Goal: Task Accomplishment & Management: Use online tool/utility

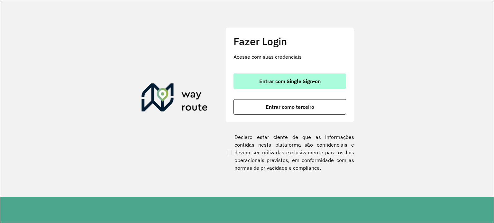
click at [277, 81] on span "Entrar com Single Sign-on" at bounding box center [289, 81] width 61 height 5
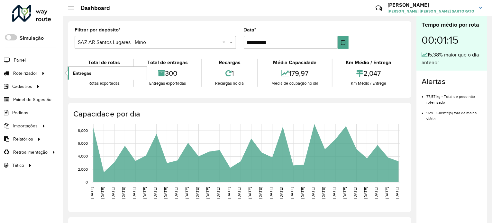
click at [94, 72] on link "Entregas" at bounding box center [107, 73] width 79 height 13
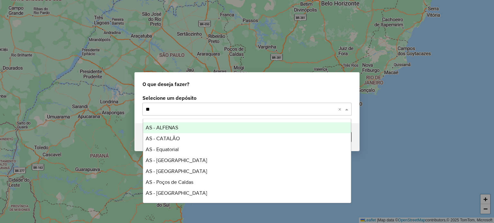
type input "***"
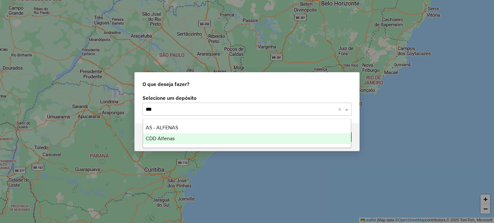
click at [170, 137] on span "CDD Alfenas" at bounding box center [160, 138] width 29 height 5
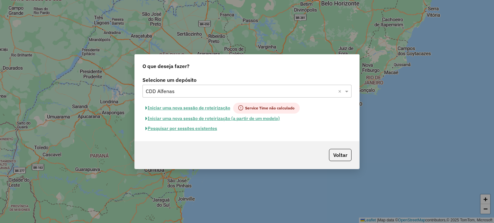
click at [190, 131] on button "Pesquisar por sessões existentes" at bounding box center [180, 129] width 77 height 10
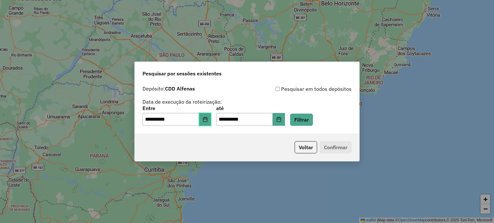
click at [207, 118] on icon "Choose Date" at bounding box center [205, 119] width 4 height 5
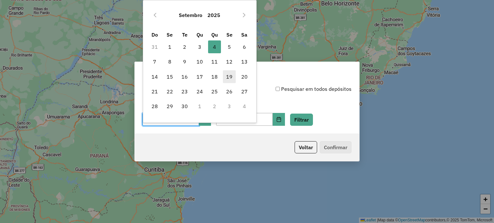
drag, startPoint x: 196, startPoint y: 46, endPoint x: 226, endPoint y: 73, distance: 40.3
click at [196, 46] on span "3" at bounding box center [199, 46] width 13 height 13
type input "**********"
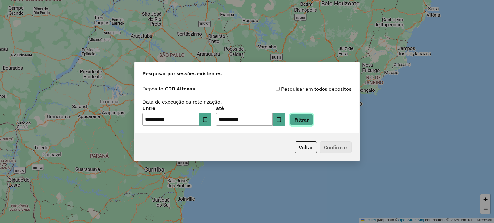
click at [310, 116] on button "Filtrar" at bounding box center [301, 120] width 23 height 12
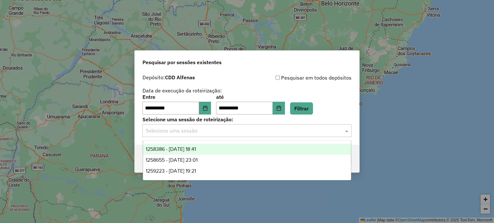
click at [296, 129] on input "text" at bounding box center [241, 131] width 190 height 8
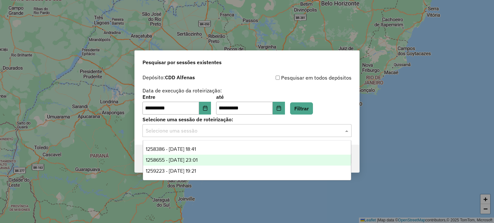
click at [197, 163] on span "1258655 - 03/09/2025 23:01" at bounding box center [172, 159] width 52 height 5
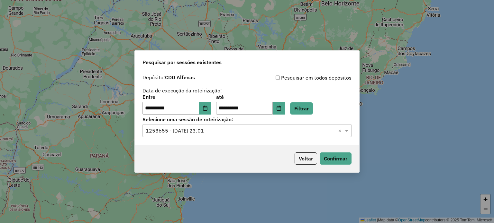
click at [291, 129] on input "text" at bounding box center [241, 131] width 190 height 8
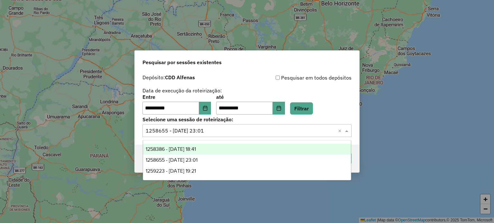
click at [242, 146] on div "1258386 - 03/09/2025 18:41" at bounding box center [247, 149] width 208 height 11
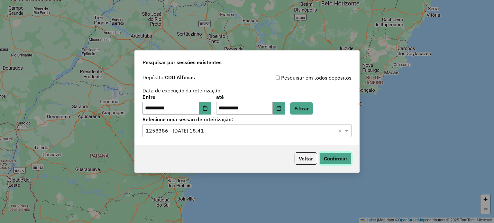
click at [334, 158] on button "Confirmar" at bounding box center [335, 159] width 32 height 12
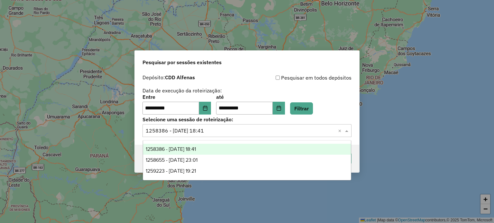
click at [216, 131] on input "text" at bounding box center [241, 131] width 190 height 8
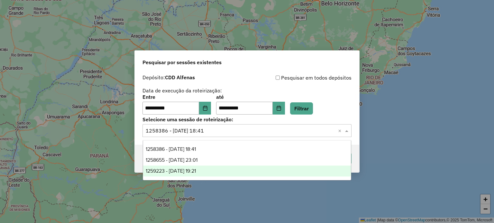
drag, startPoint x: 190, startPoint y: 173, endPoint x: 199, endPoint y: 165, distance: 12.7
click at [188, 172] on span "1259223 - 04/09/2025 19:21" at bounding box center [171, 170] width 50 height 5
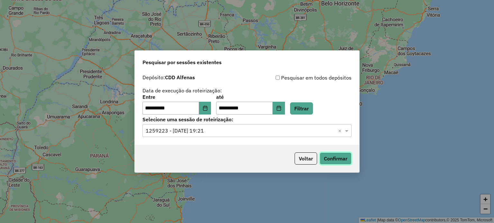
click at [330, 157] on button "Confirmar" at bounding box center [335, 159] width 32 height 12
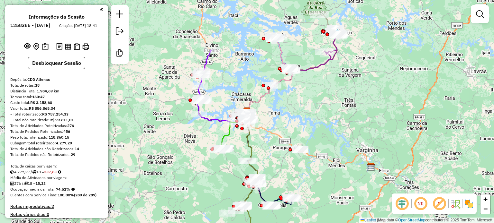
click at [441, 203] on em at bounding box center [438, 203] width 15 height 15
click at [33, 24] on h6 "1258386 - 03/09/2025" at bounding box center [30, 25] width 40 height 6
copy h6 "1258386"
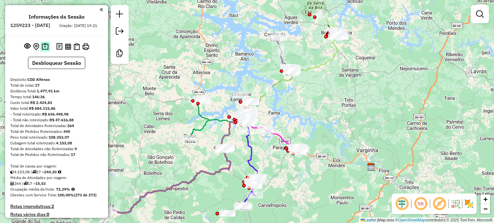
click at [44, 50] on img at bounding box center [45, 46] width 7 height 7
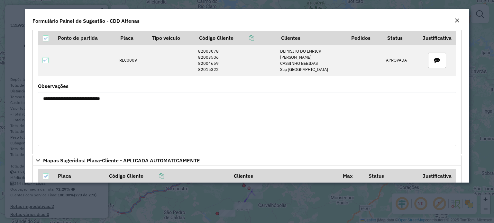
scroll to position [1028, 0]
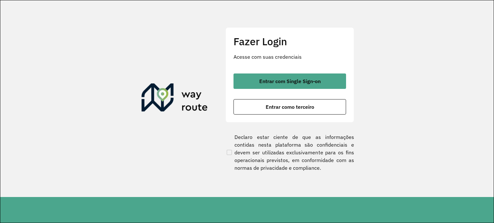
click at [266, 73] on div "Fazer Login Acesse com suas credenciais Entrar com Single Sign-on Entrar como t…" at bounding box center [289, 74] width 129 height 95
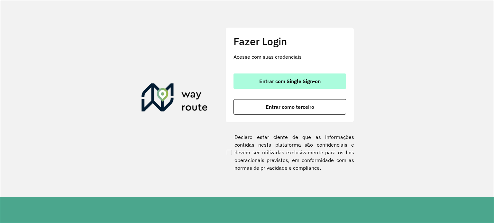
click at [272, 79] on span "Entrar com Single Sign-on" at bounding box center [289, 81] width 61 height 5
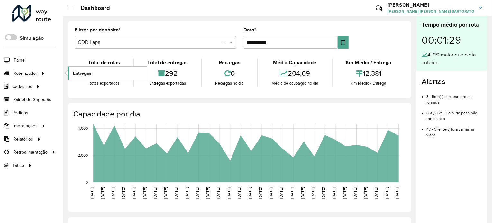
click at [76, 75] on span "Entregas" at bounding box center [82, 73] width 18 height 7
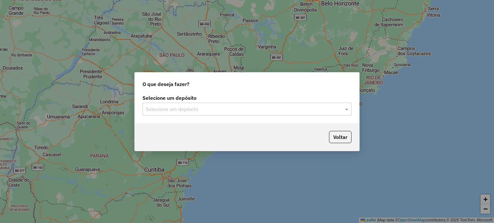
click at [180, 108] on input "text" at bounding box center [241, 110] width 190 height 8
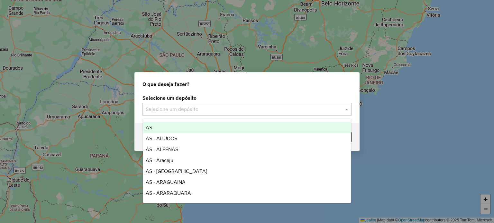
click at [199, 106] on input "text" at bounding box center [241, 110] width 190 height 8
